Goal: Information Seeking & Learning: Learn about a topic

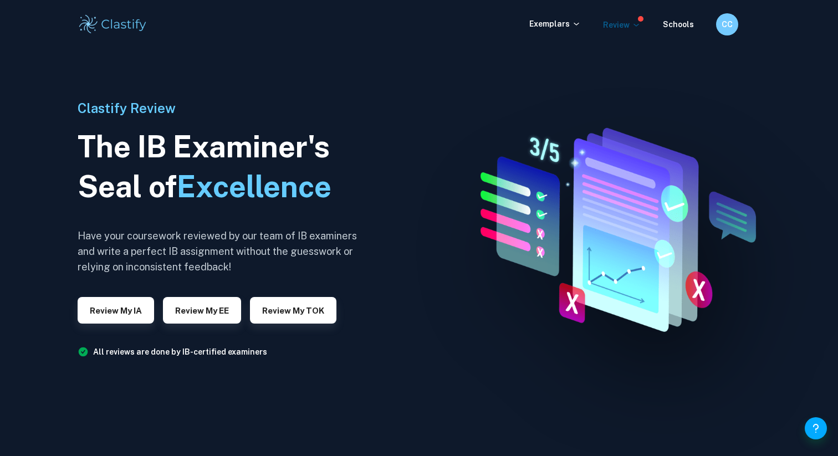
click at [624, 20] on p "Review" at bounding box center [622, 25] width 38 height 12
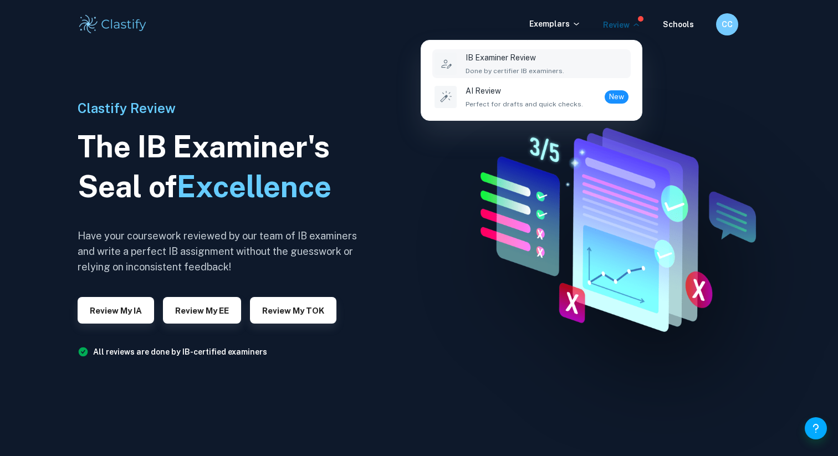
click at [554, 35] on div at bounding box center [419, 228] width 838 height 456
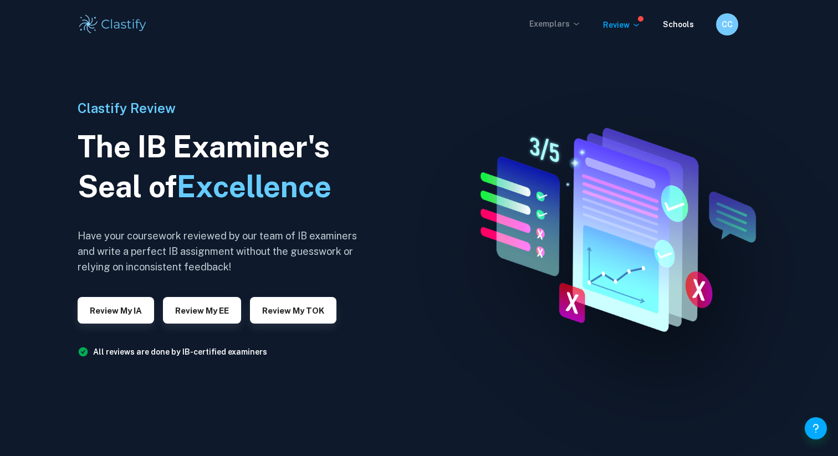
click at [554, 19] on p "Exemplars" at bounding box center [555, 24] width 52 height 12
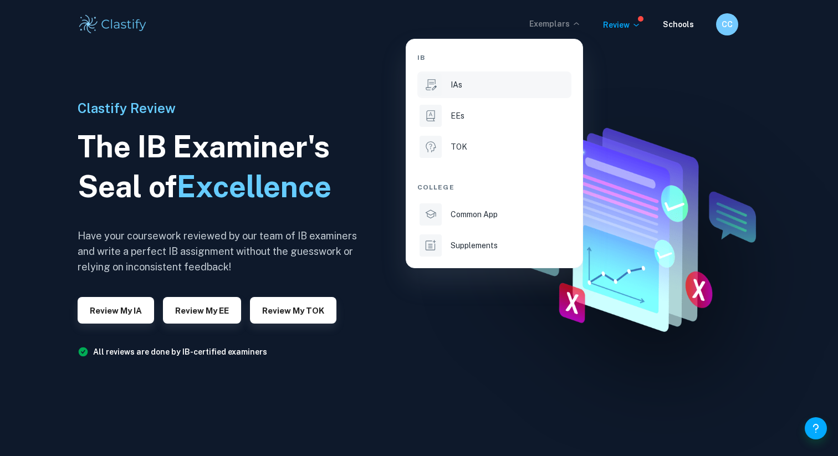
click at [488, 84] on div "IAs" at bounding box center [510, 85] width 119 height 12
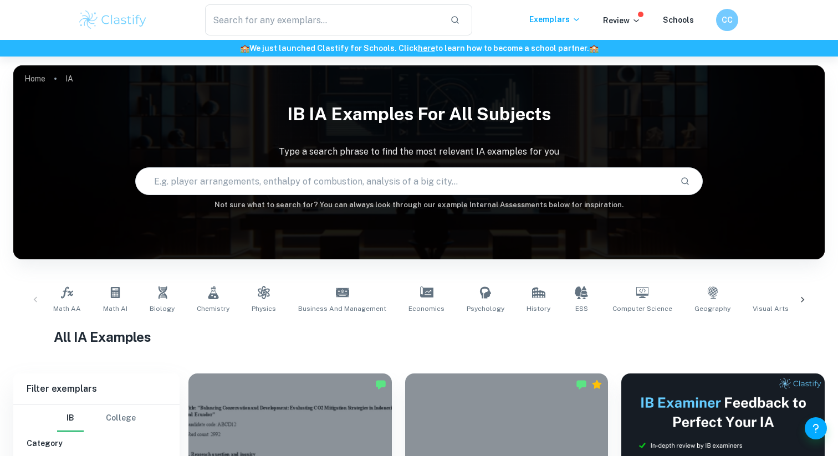
click at [448, 177] on input "text" at bounding box center [404, 181] width 536 height 31
type input "i"
click at [419, 157] on p "Type a search phrase to find the most relevant IA examples for you" at bounding box center [418, 151] width 811 height 13
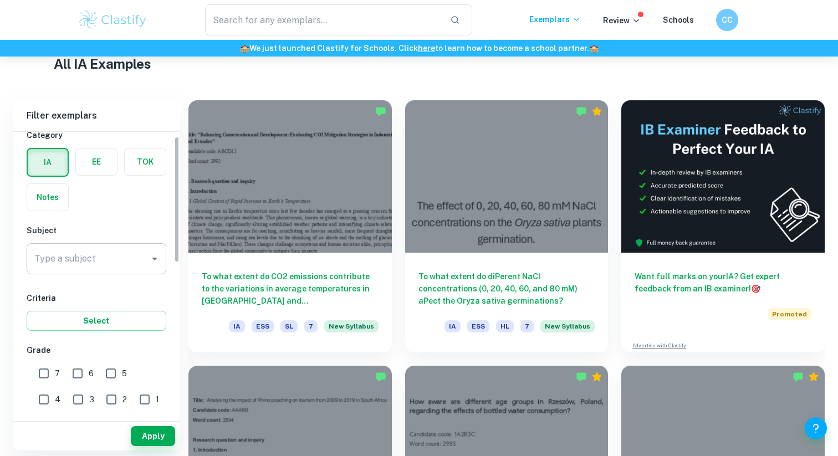
scroll to position [50, 0]
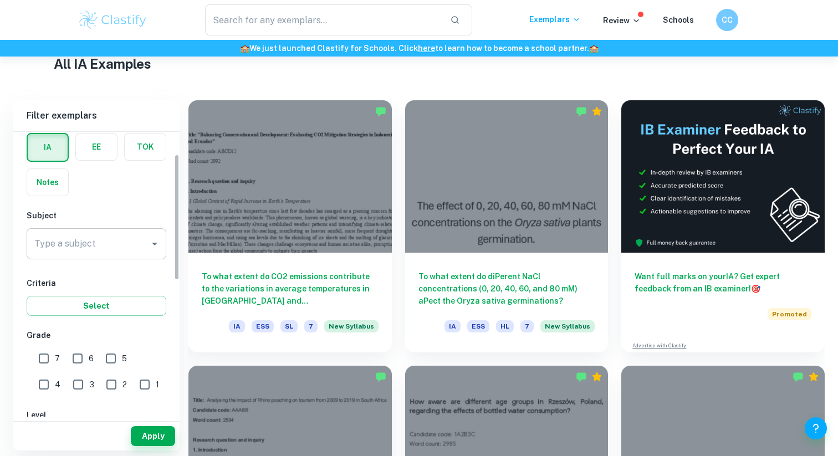
click at [113, 252] on input "Type a subject" at bounding box center [88, 243] width 113 height 21
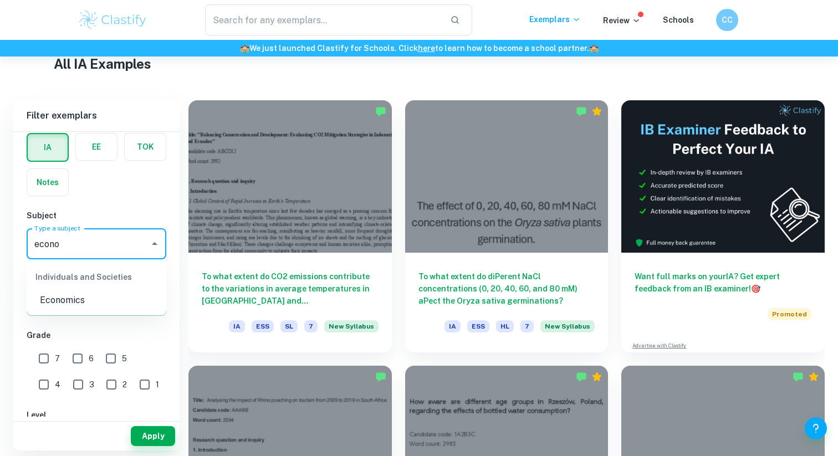
click at [91, 310] on ul "Individuals and Societies Economics" at bounding box center [97, 286] width 140 height 55
click at [86, 301] on li "Economics" at bounding box center [97, 300] width 140 height 20
type input "Economics"
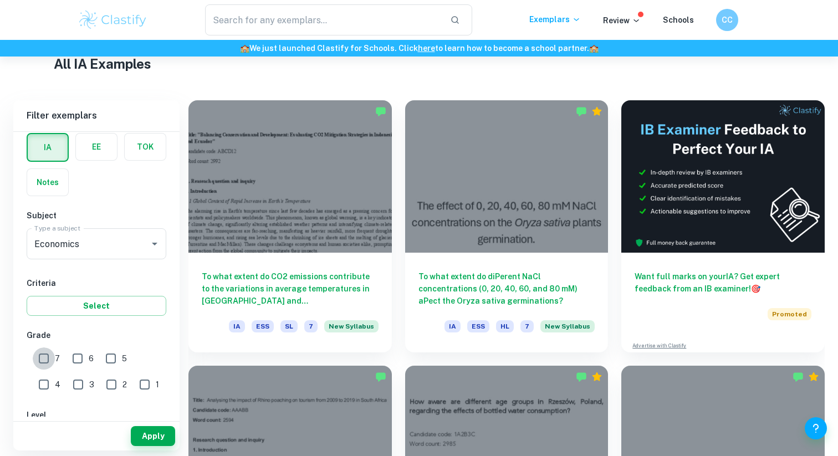
click at [43, 352] on input "7" at bounding box center [44, 359] width 22 height 22
checkbox input "true"
click at [153, 441] on button "Apply" at bounding box center [153, 436] width 44 height 20
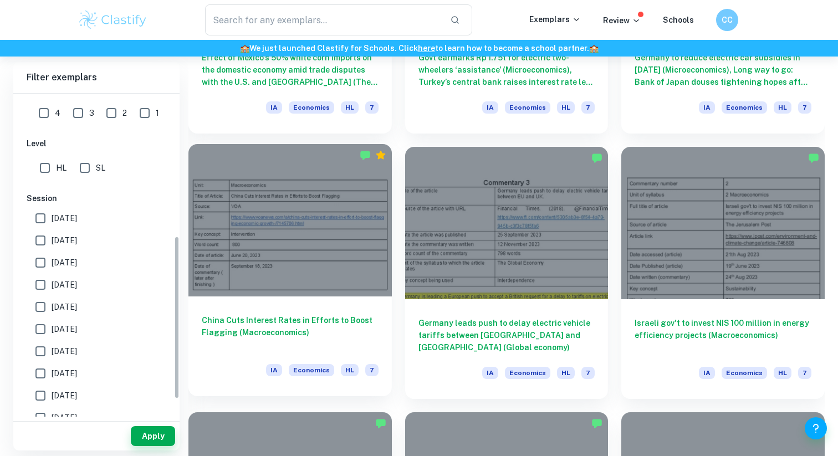
scroll to position [769, 0]
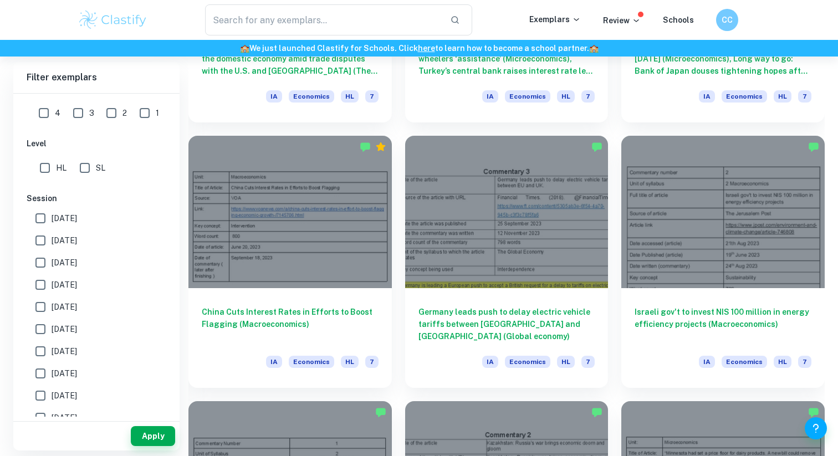
click at [42, 164] on input "HL" at bounding box center [45, 168] width 22 height 22
checkbox input "true"
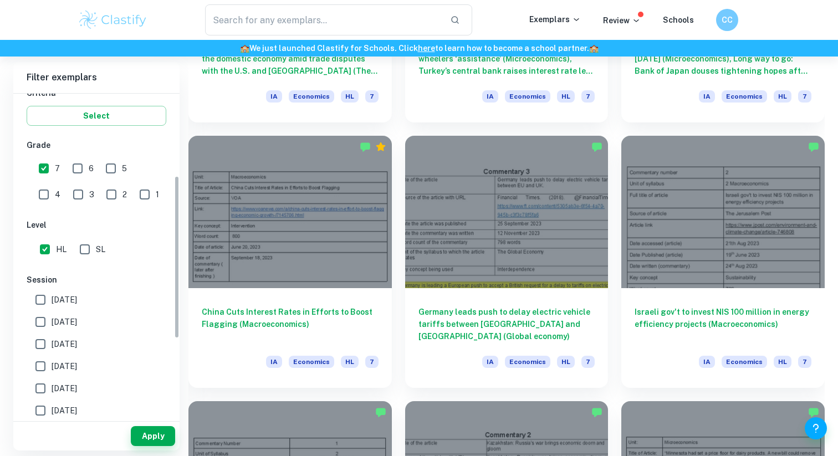
scroll to position [163, 0]
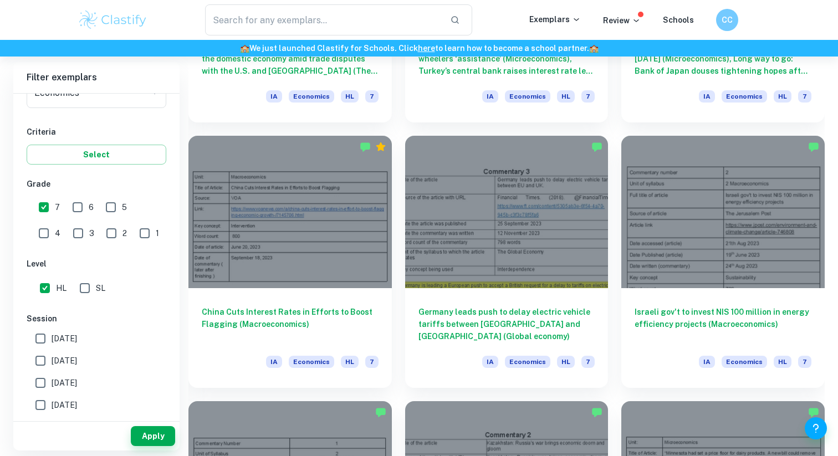
click at [158, 447] on div "Apply" at bounding box center [96, 436] width 166 height 29
click at [158, 444] on button "Apply" at bounding box center [153, 436] width 44 height 20
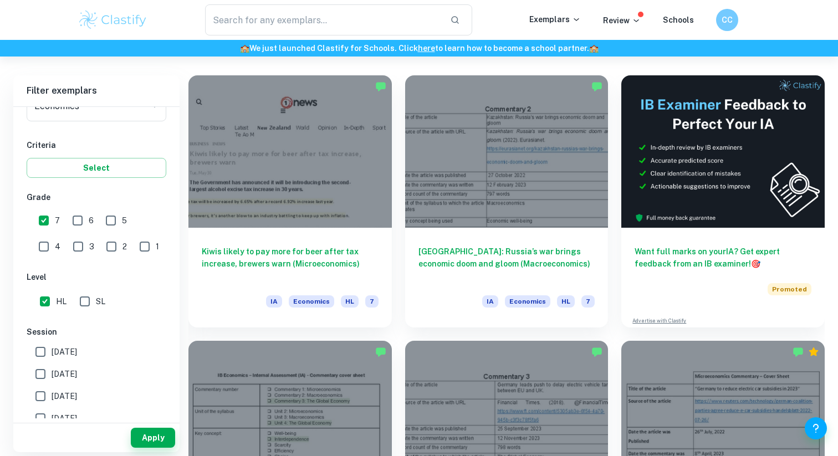
scroll to position [310, 0]
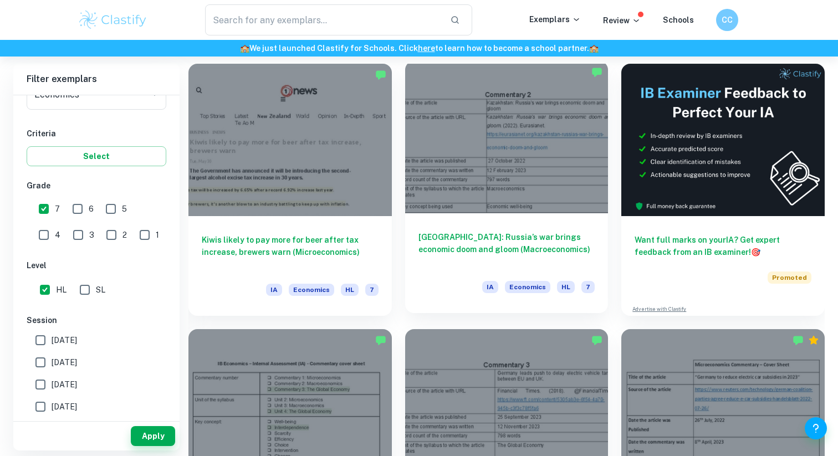
click at [536, 237] on h6 "[GEOGRAPHIC_DATA]: Russia’s war brings economic doom and gloom (Macroeconomics)" at bounding box center [506, 249] width 177 height 37
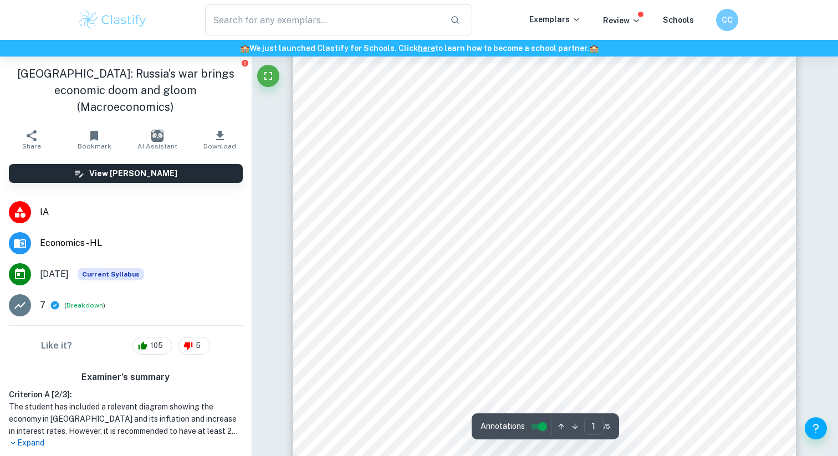
scroll to position [59, 0]
click at [574, 156] on span "[URL][DOMAIN_NAME]" at bounding box center [557, 154] width 104 height 10
click at [551, 157] on span "[URL][DOMAIN_NAME]" at bounding box center [557, 154] width 104 height 10
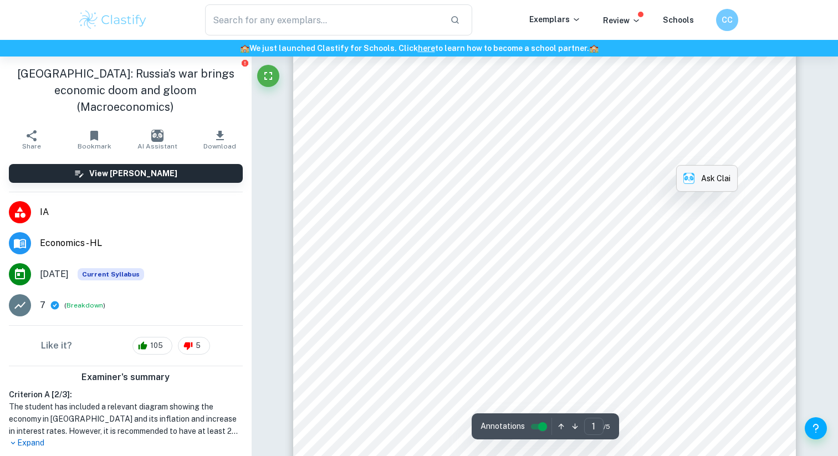
click at [703, 180] on p "Ask Clai" at bounding box center [715, 178] width 29 height 12
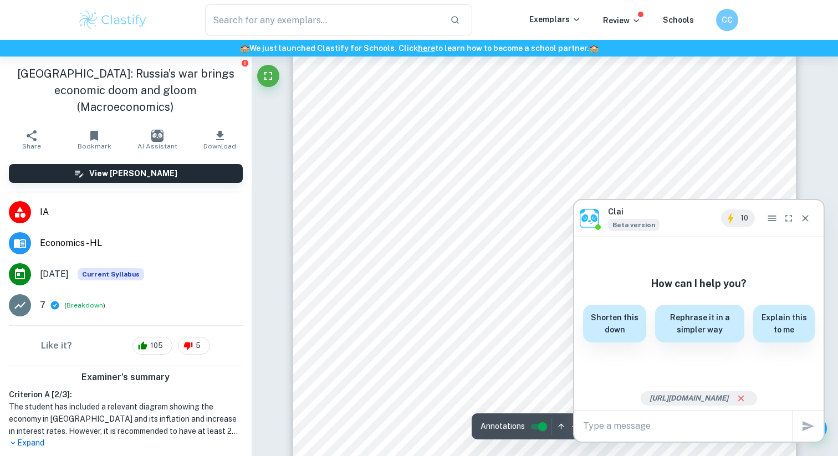
click at [609, 150] on span "[URL][DOMAIN_NAME]" at bounding box center [557, 154] width 104 height 10
click at [805, 216] on icon "Close" at bounding box center [805, 218] width 11 height 11
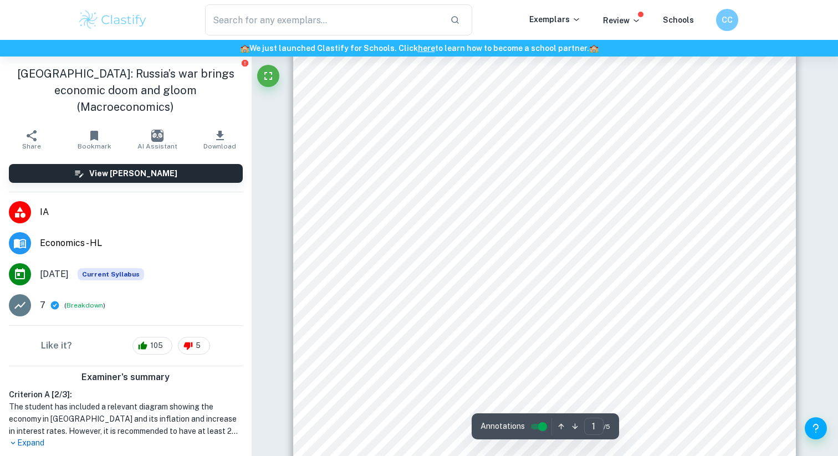
scroll to position [63, 0]
click at [553, 153] on span "[URL][DOMAIN_NAME]" at bounding box center [557, 150] width 104 height 10
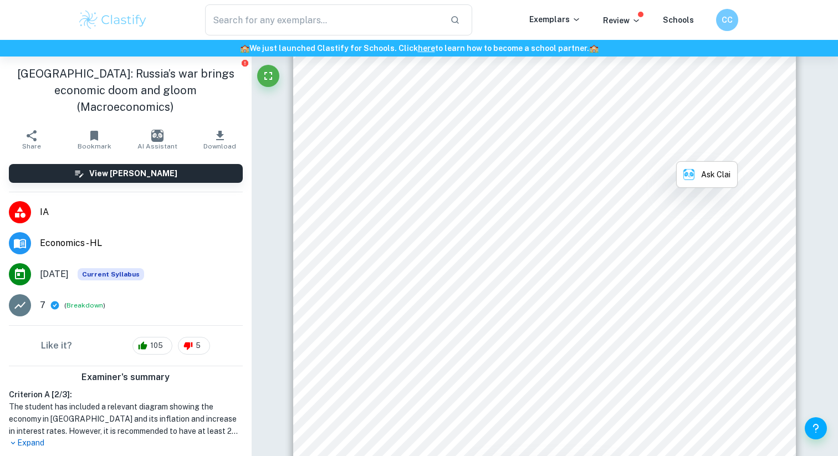
copy span "eurasianet"
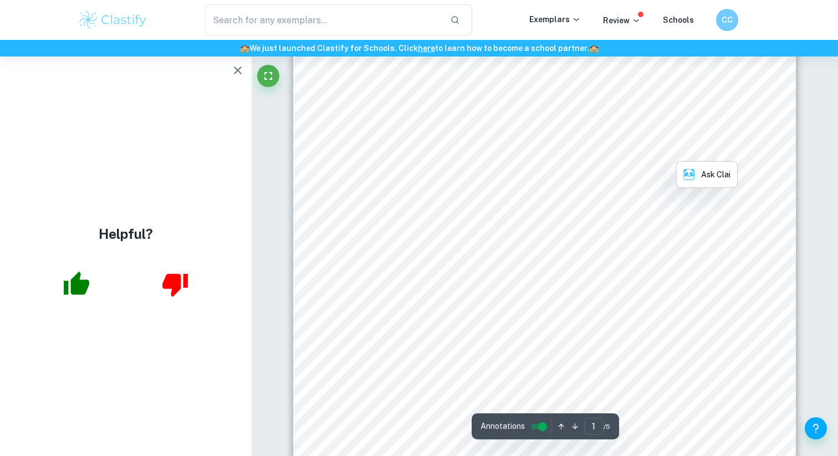
click at [84, 288] on icon "button" at bounding box center [76, 283] width 25 height 23
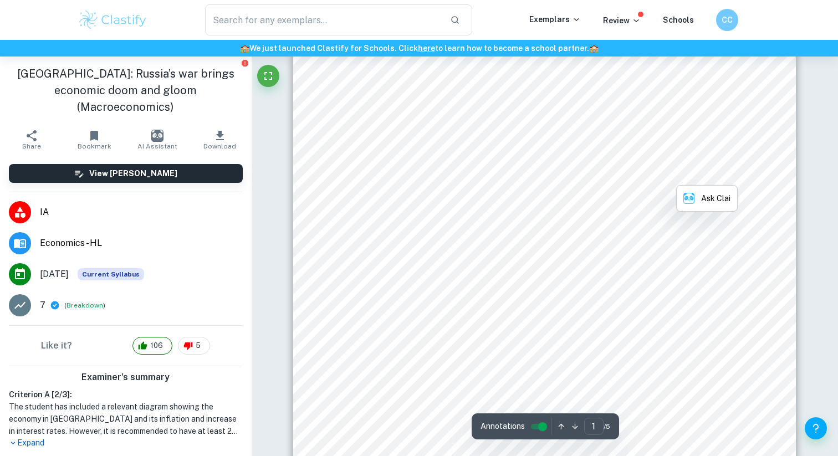
scroll to position [0, 0]
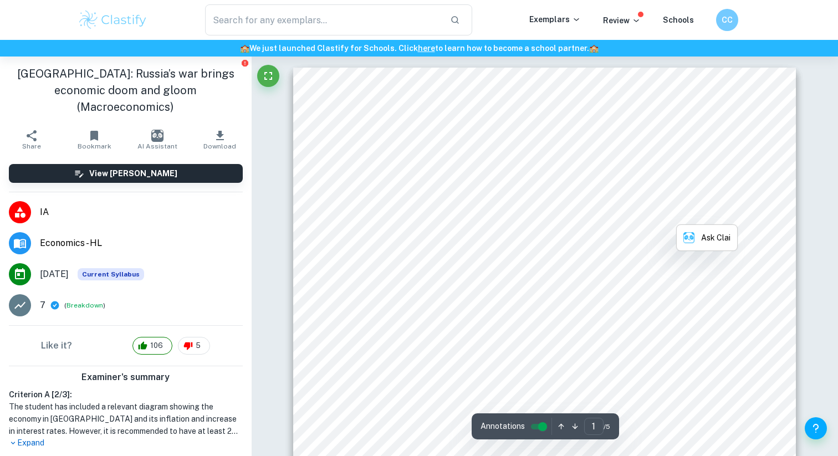
click at [609, 210] on span "[URL][DOMAIN_NAME]" at bounding box center [557, 213] width 104 height 10
click at [602, 247] on div "Commentary 2 Title of the article Kazakhstan: Russia9s war brings economic doom…" at bounding box center [544, 393] width 503 height 651
click at [602, 245] on span "economic-doom-and-gloom" at bounding box center [565, 240] width 120 height 10
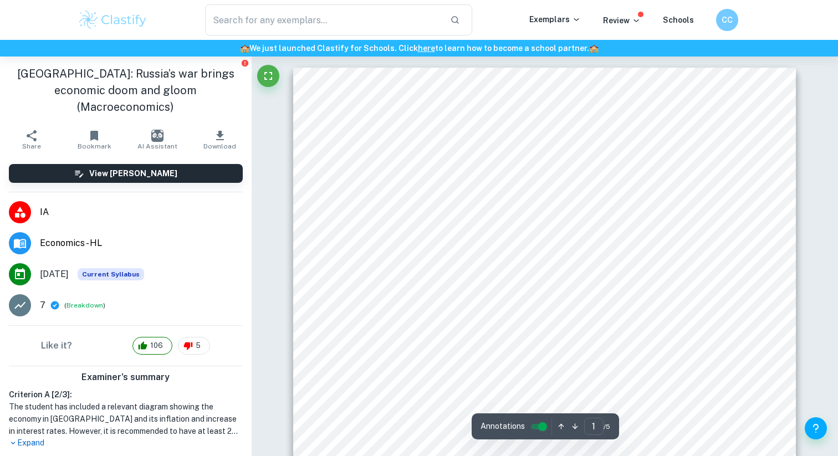
click at [586, 213] on span "[URL][DOMAIN_NAME]" at bounding box center [557, 213] width 104 height 10
copy span "org"
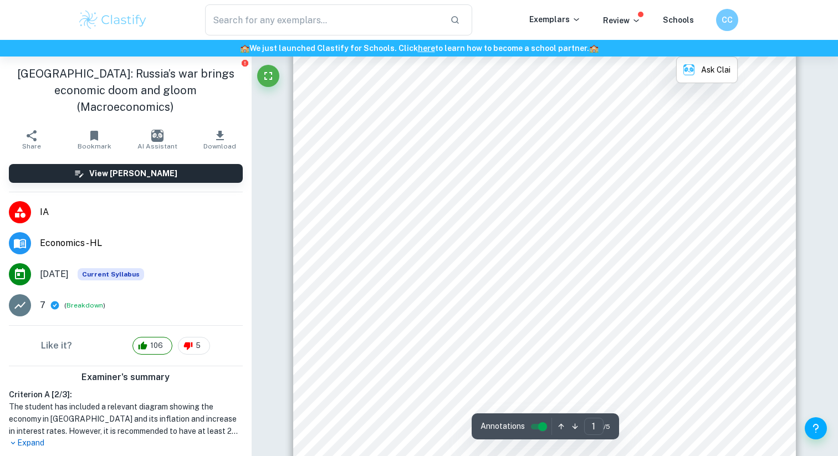
scroll to position [216, 0]
click at [536, 277] on span "The news highlighted the strong economic headwinds that are buffeting [GEOGRAPH…" at bounding box center [573, 279] width 481 height 10
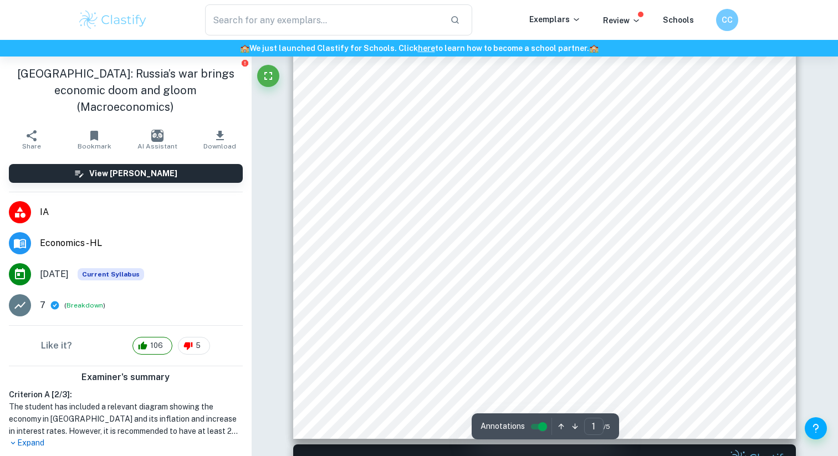
scroll to position [280, 0]
